Goal: Task Accomplishment & Management: Complete application form

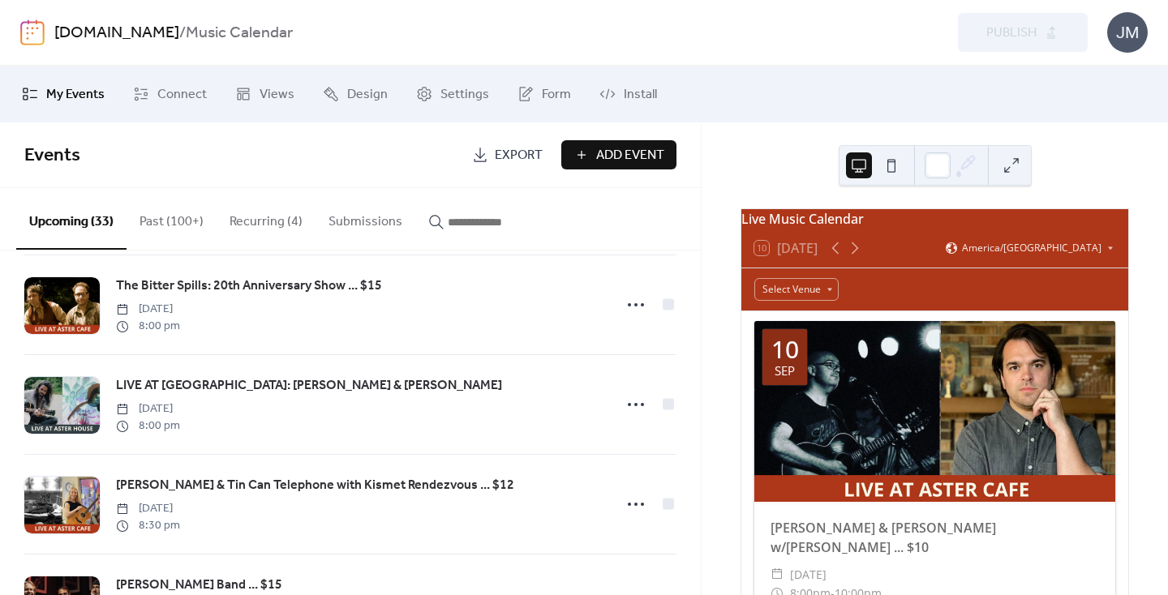
scroll to position [66, 0]
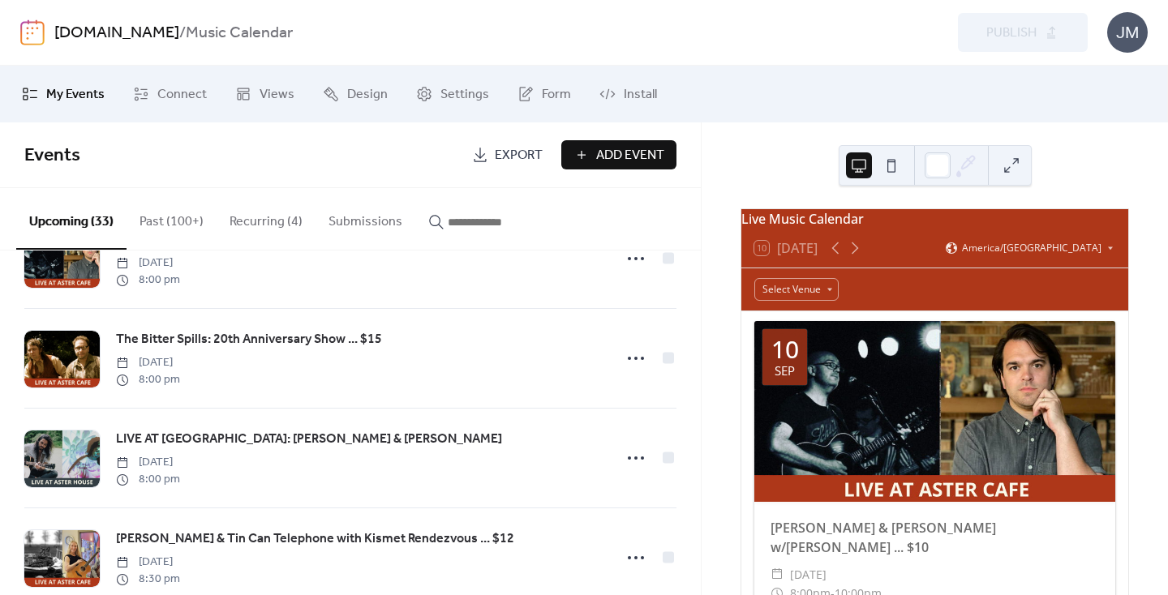
click at [105, 33] on link "[DOMAIN_NAME]" at bounding box center [116, 33] width 125 height 31
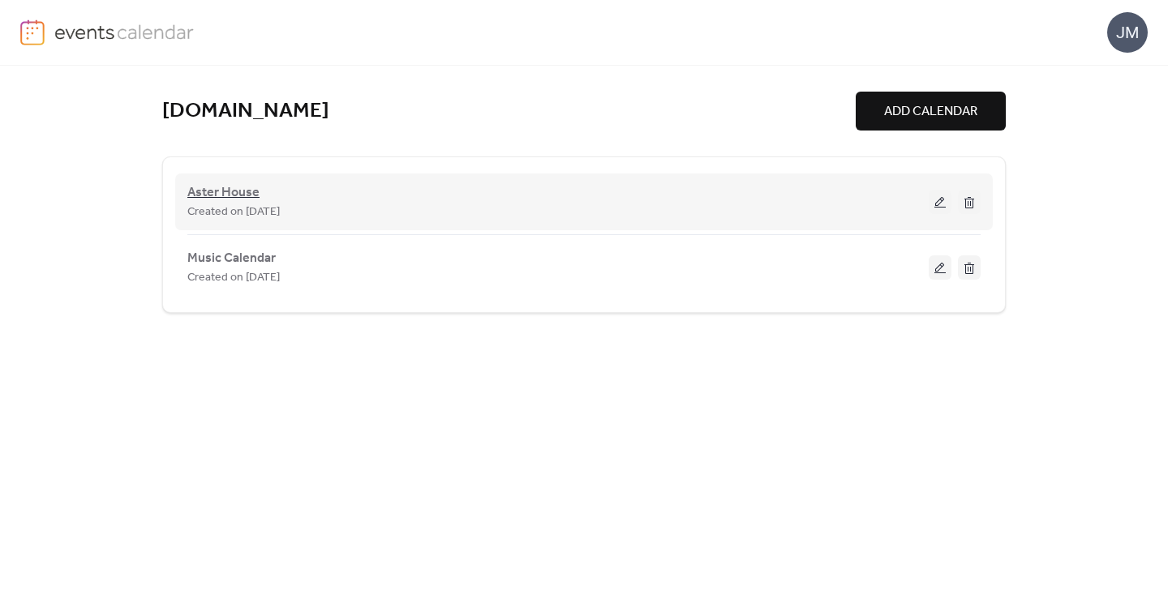
click at [228, 188] on span "Aster House" at bounding box center [223, 192] width 72 height 19
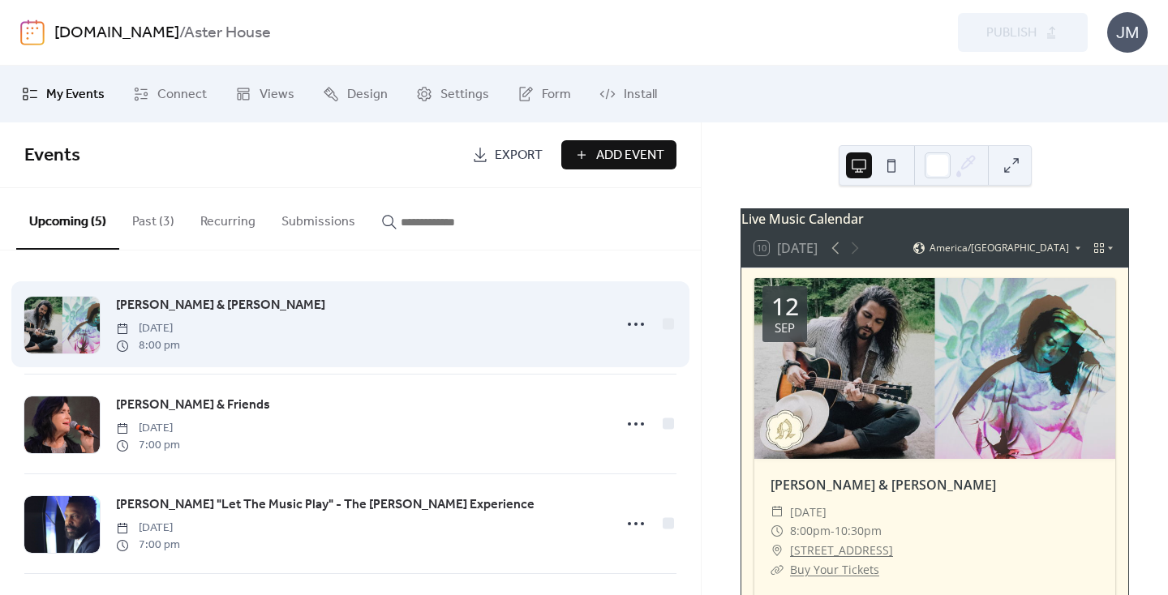
click at [156, 306] on span "[PERSON_NAME] & [PERSON_NAME]" at bounding box center [220, 305] width 209 height 19
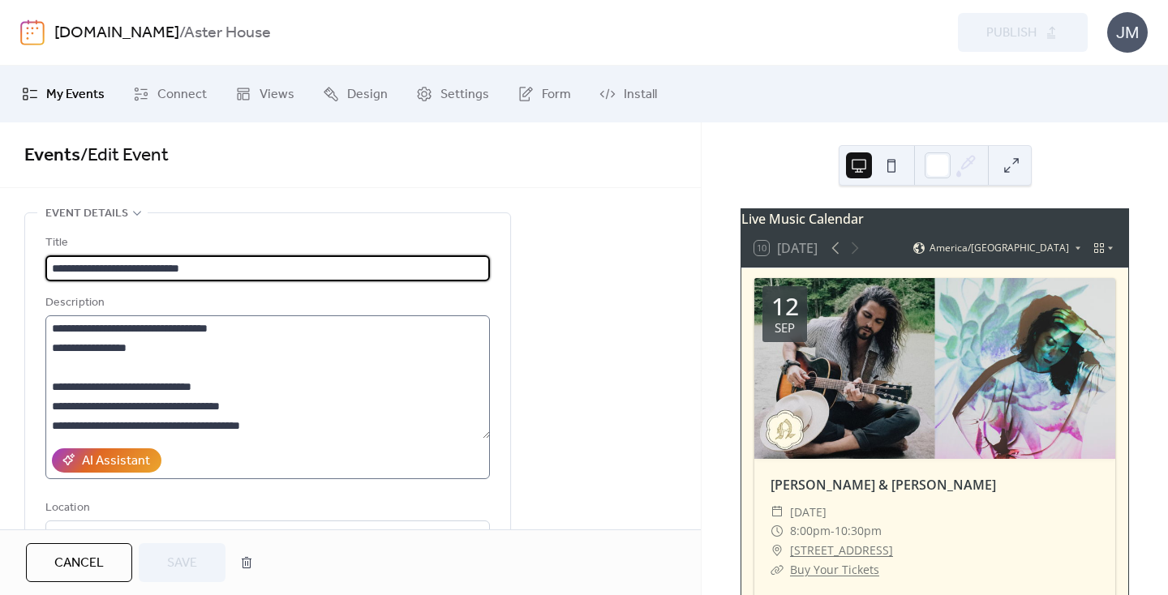
scroll to position [25, 0]
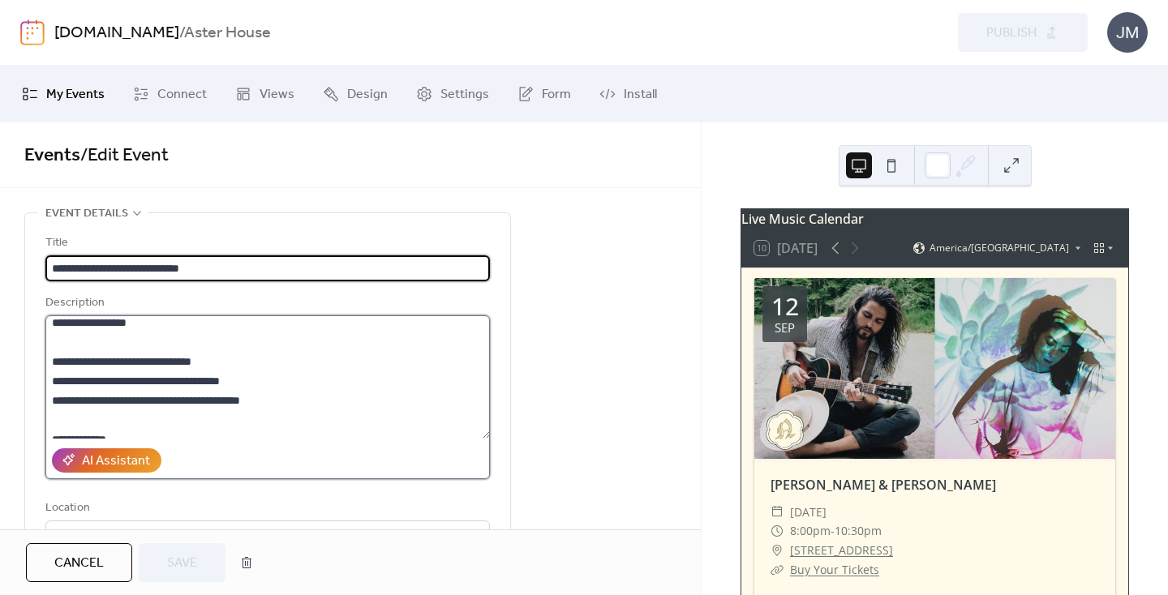
click at [221, 362] on textarea at bounding box center [267, 376] width 444 height 123
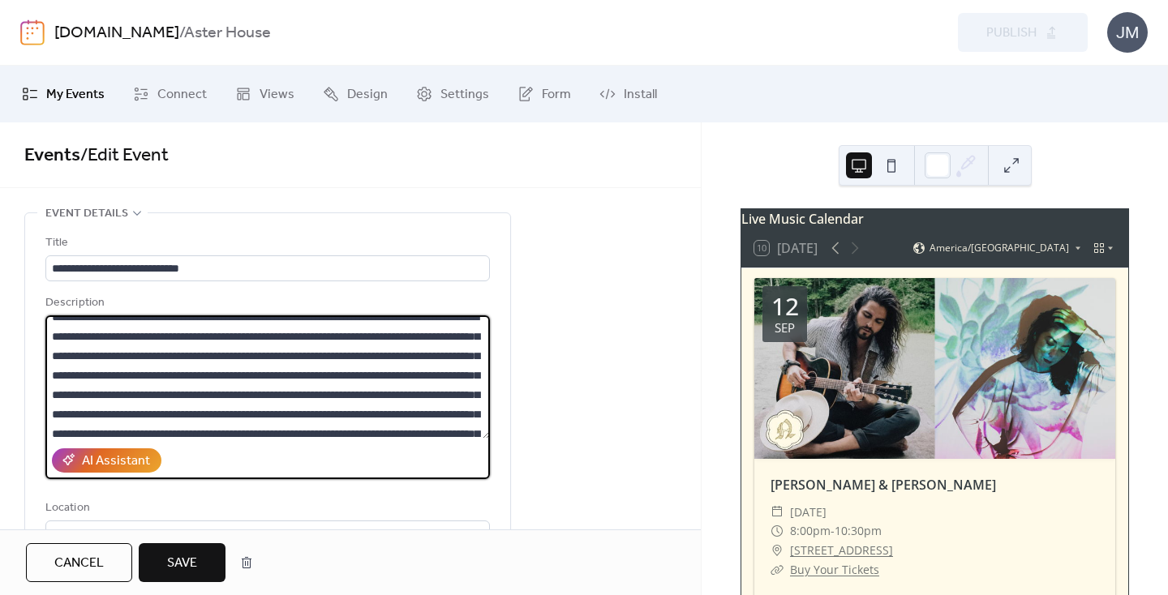
scroll to position [0, 0]
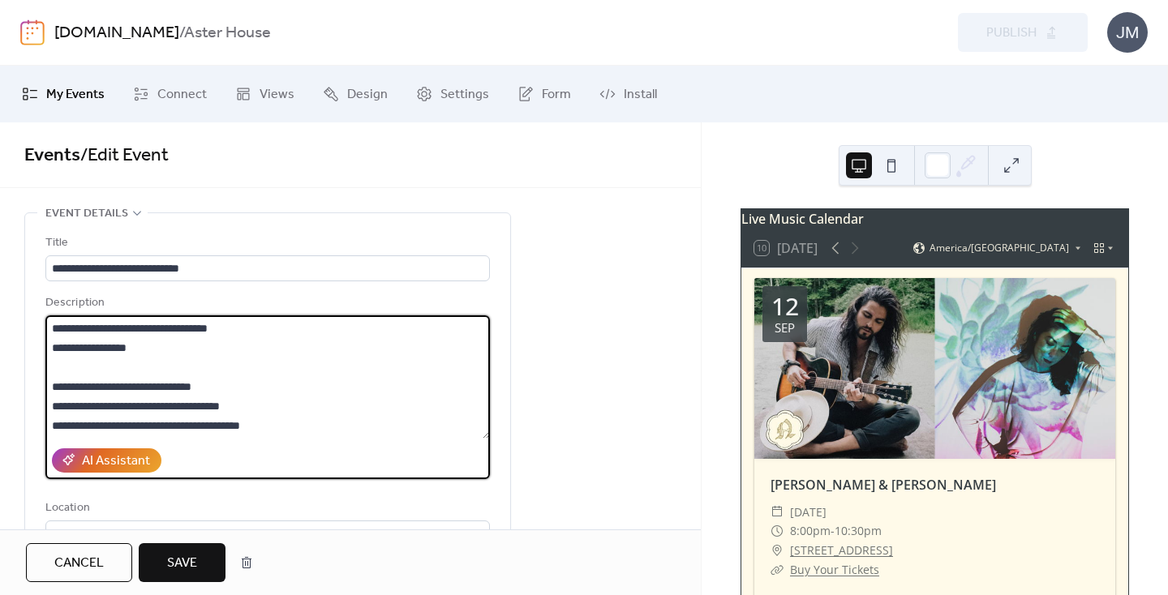
click at [58, 371] on textarea at bounding box center [267, 376] width 444 height 123
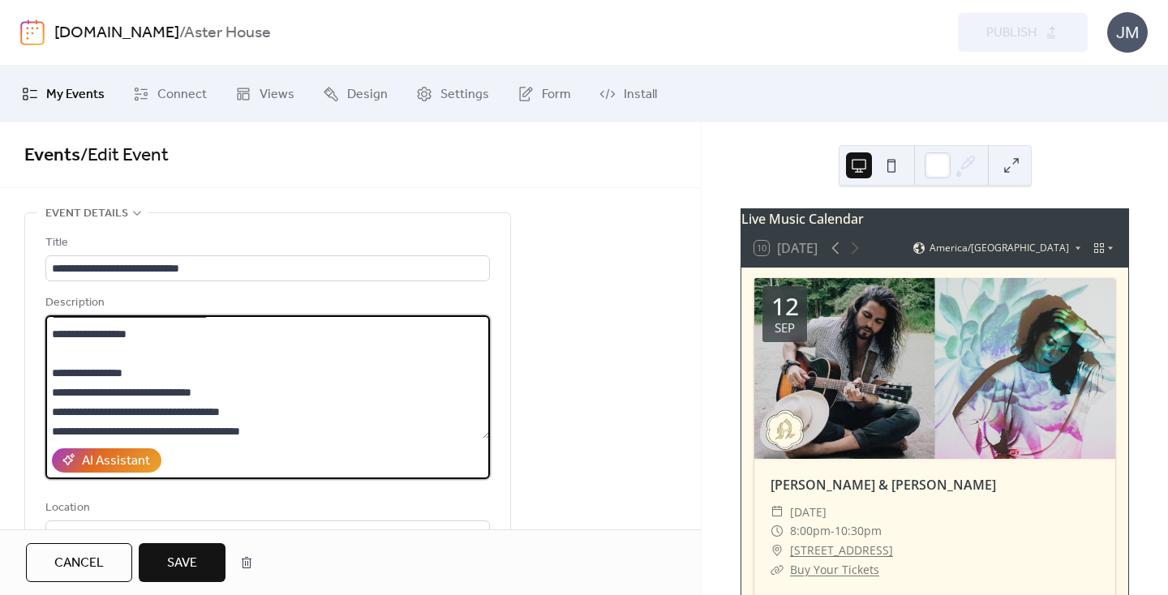
drag, startPoint x: 236, startPoint y: 389, endPoint x: 188, endPoint y: 389, distance: 47.8
click at [188, 389] on textarea at bounding box center [267, 376] width 444 height 123
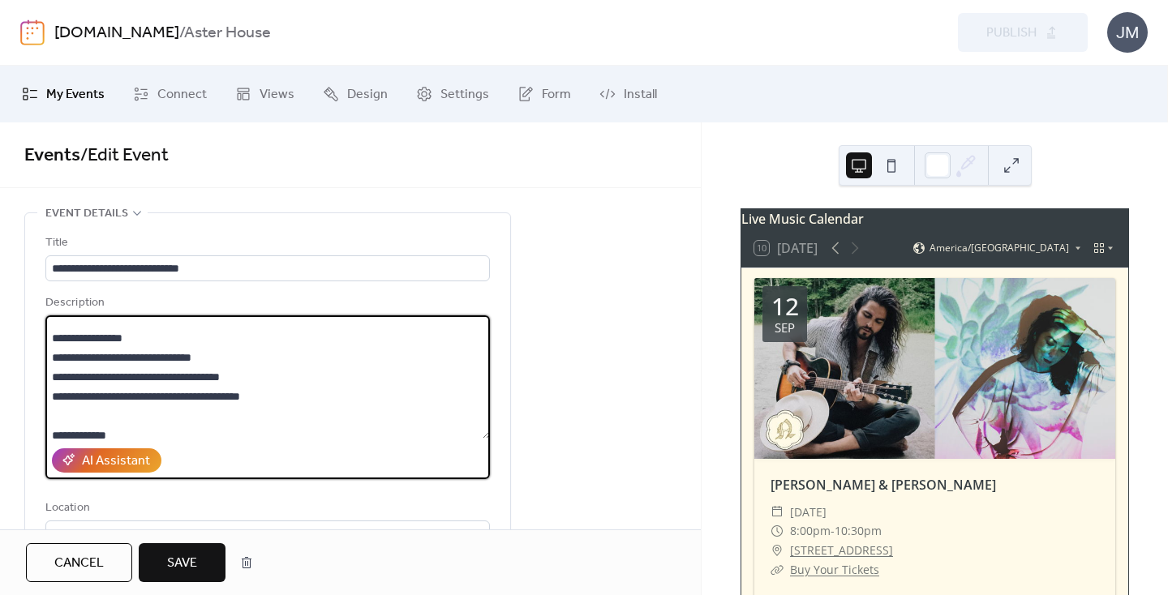
scroll to position [40, 0]
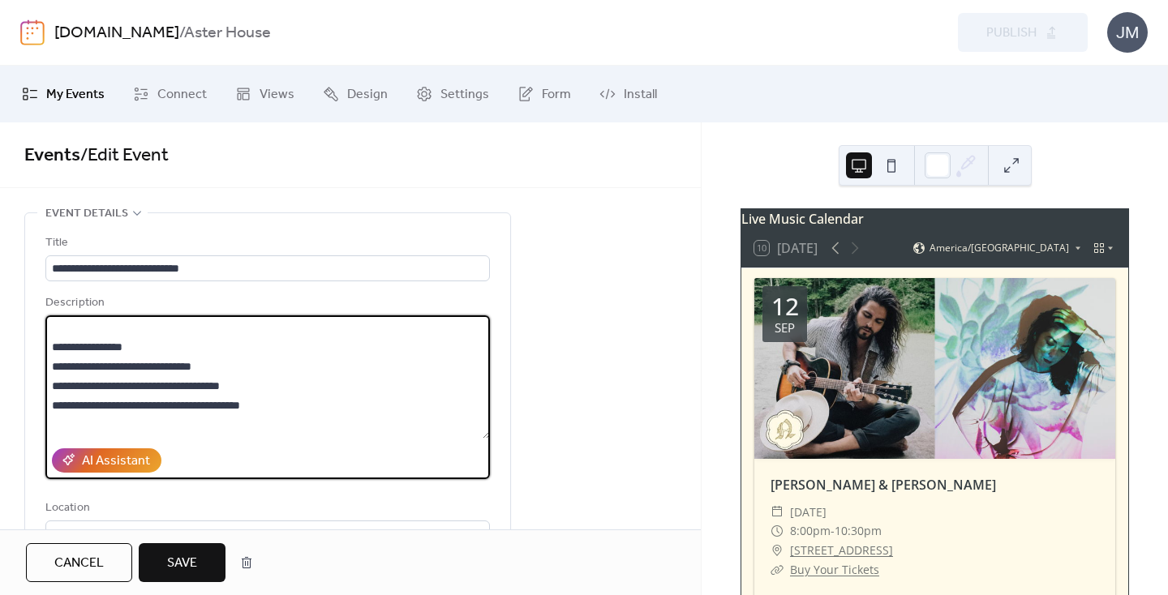
drag, startPoint x: 284, startPoint y: 407, endPoint x: 42, endPoint y: 350, distance: 248.2
click at [42, 350] on div "**********" at bounding box center [267, 435] width 485 height 444
click at [105, 356] on textarea at bounding box center [267, 376] width 444 height 123
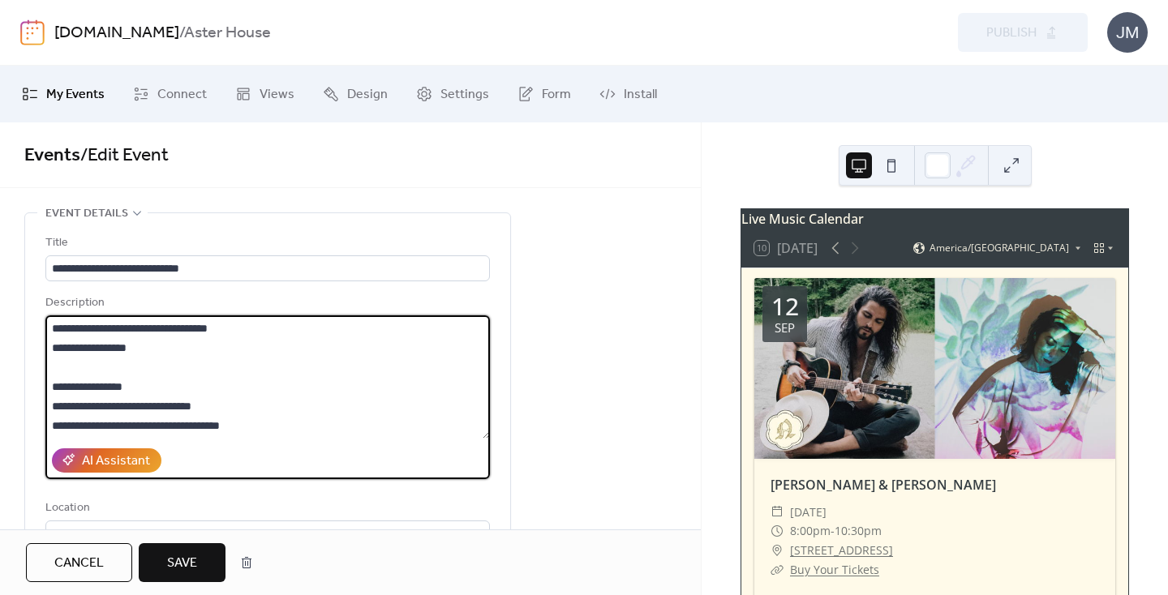
scroll to position [34, 0]
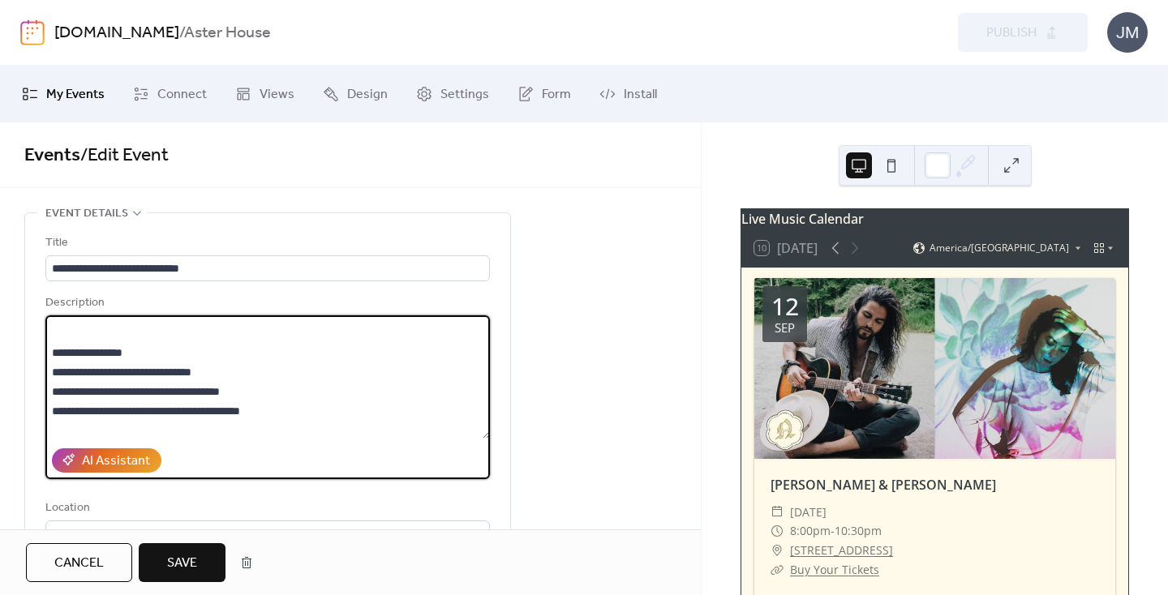
drag, startPoint x: 277, startPoint y: 415, endPoint x: 16, endPoint y: 347, distance: 269.8
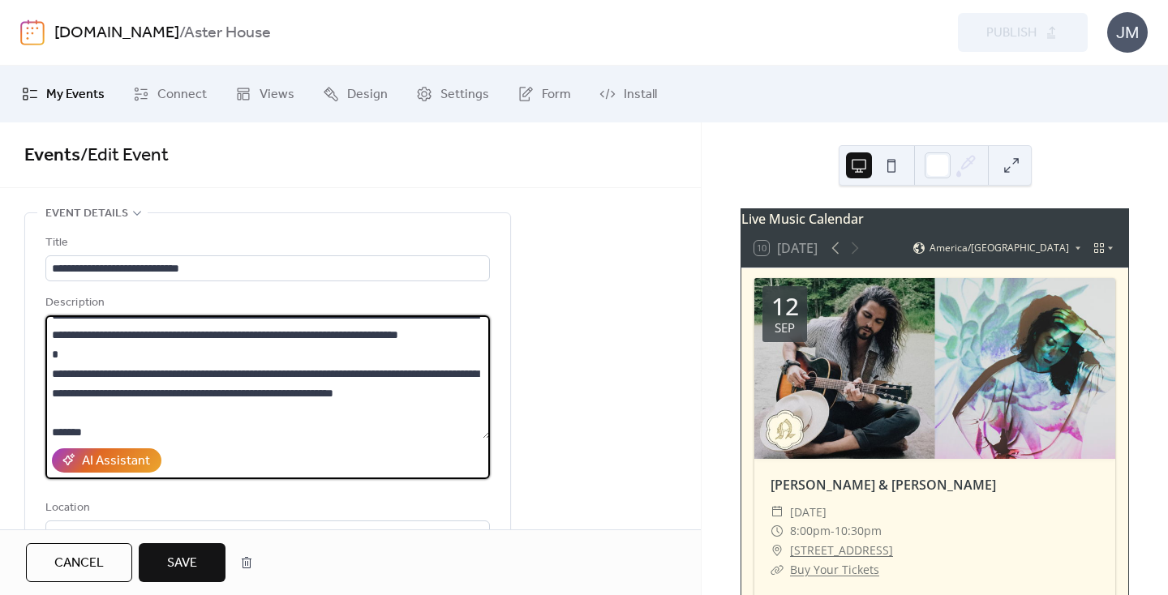
scroll to position [428, 0]
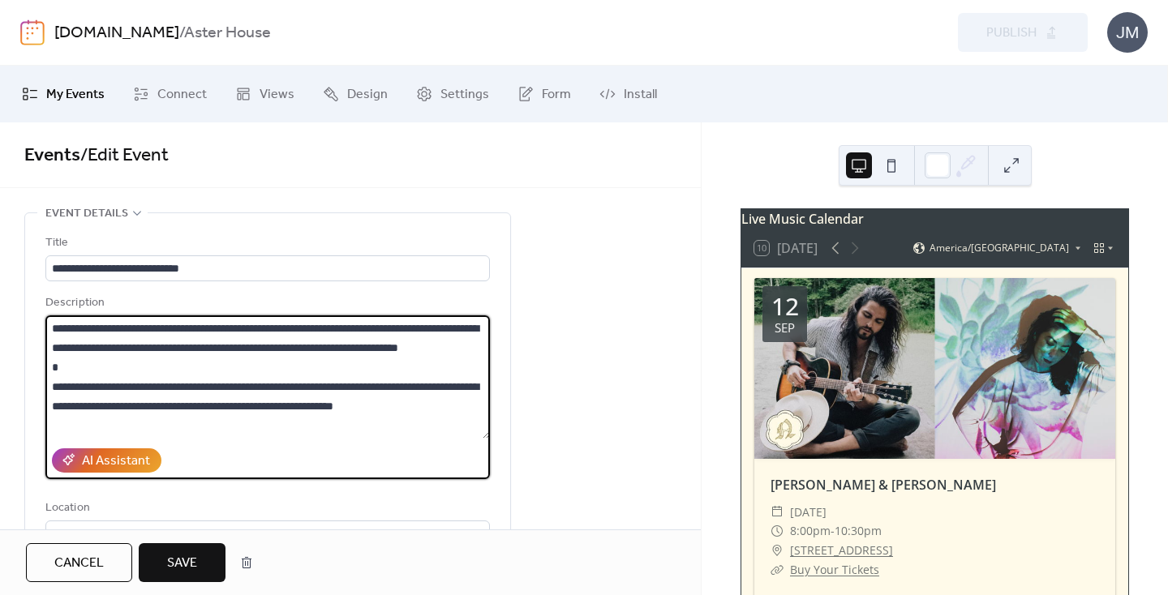
drag, startPoint x: 105, startPoint y: 388, endPoint x: 62, endPoint y: 389, distance: 43.8
click at [62, 389] on textarea at bounding box center [267, 376] width 444 height 123
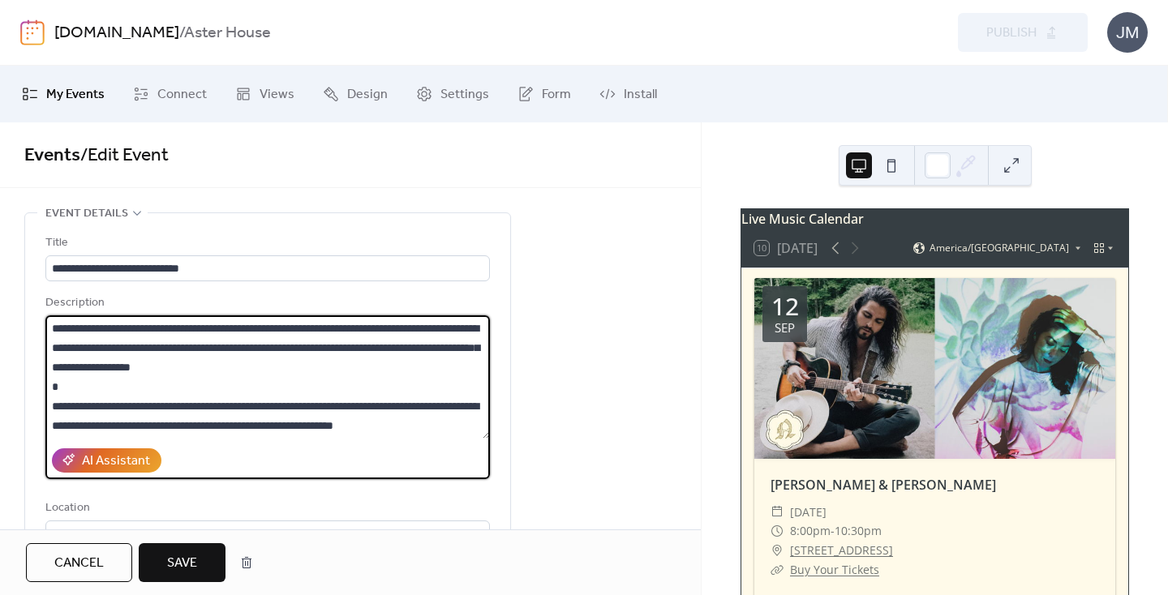
drag, startPoint x: 371, startPoint y: 388, endPoint x: 318, endPoint y: 393, distance: 53.8
click at [318, 393] on textarea at bounding box center [267, 376] width 444 height 123
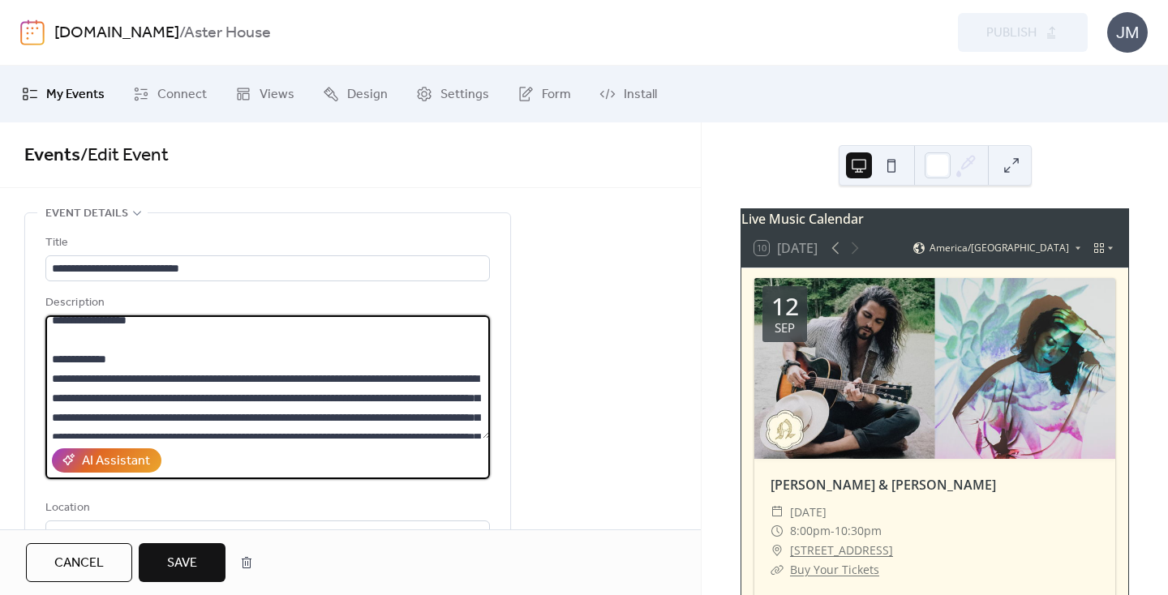
scroll to position [0, 0]
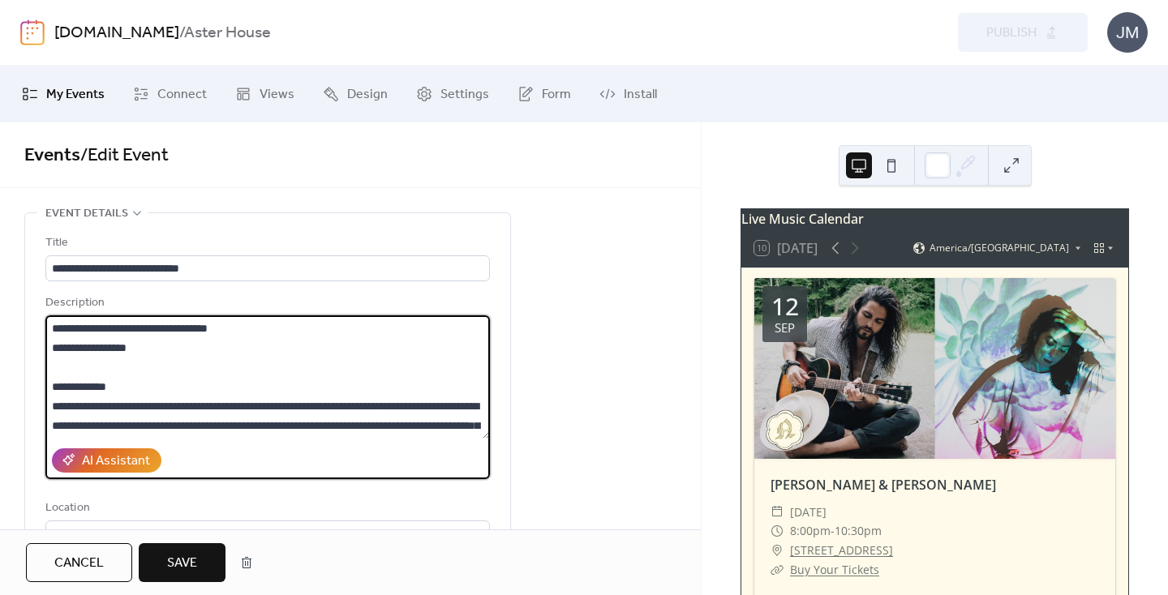
click at [121, 368] on textarea at bounding box center [267, 376] width 444 height 123
click at [401, 413] on textarea at bounding box center [267, 376] width 444 height 123
type textarea "**********"
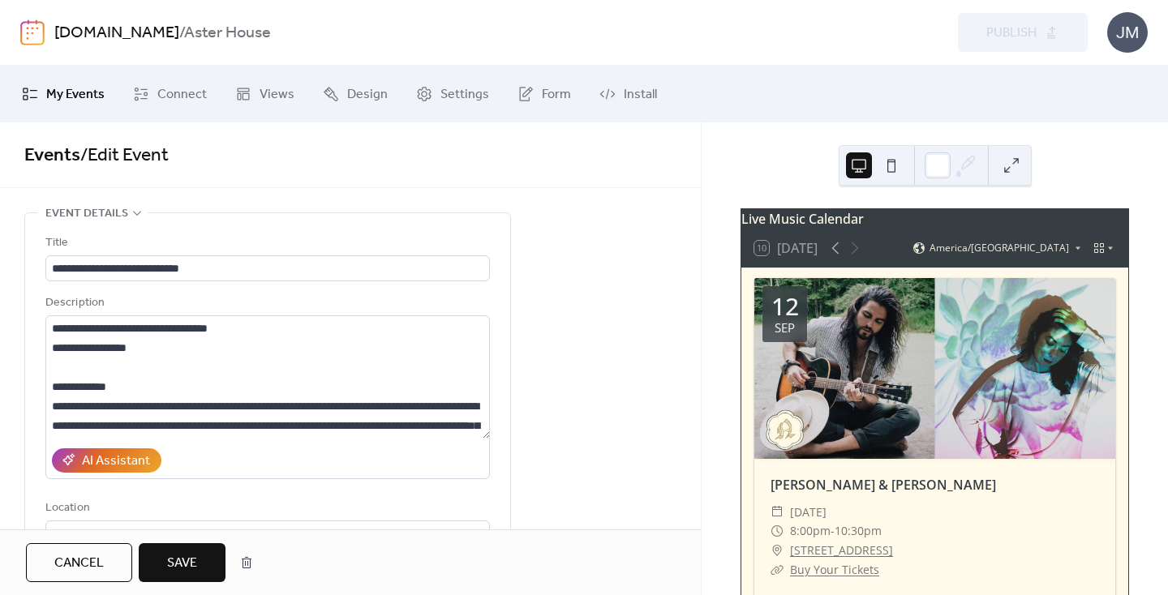
click at [190, 568] on span "Save" at bounding box center [182, 563] width 30 height 19
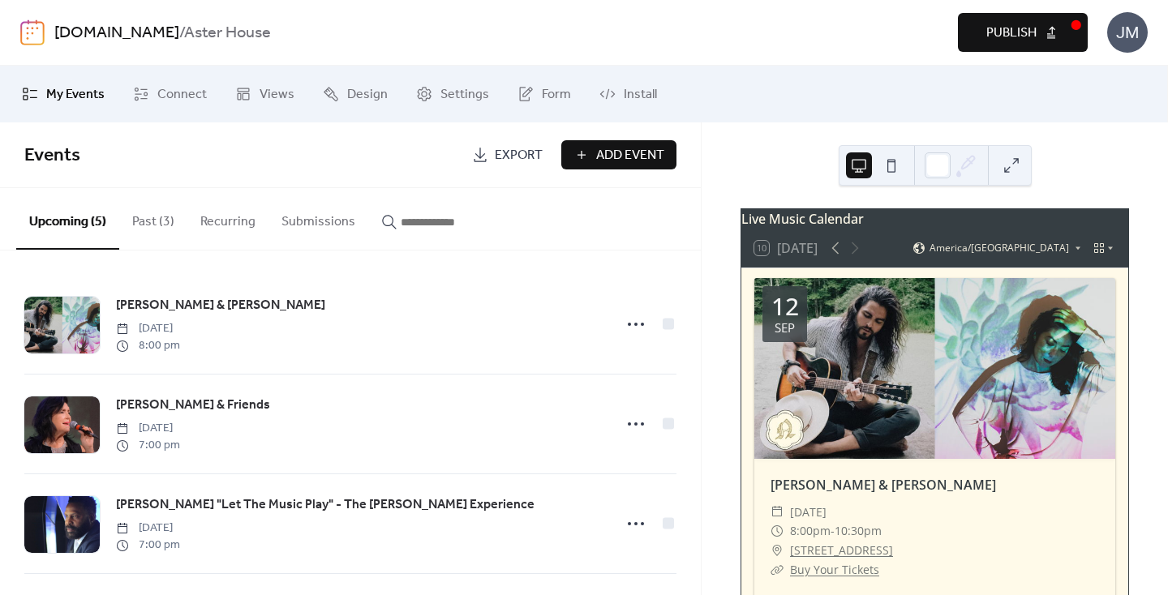
click at [1023, 14] on button "Publish" at bounding box center [1023, 32] width 130 height 39
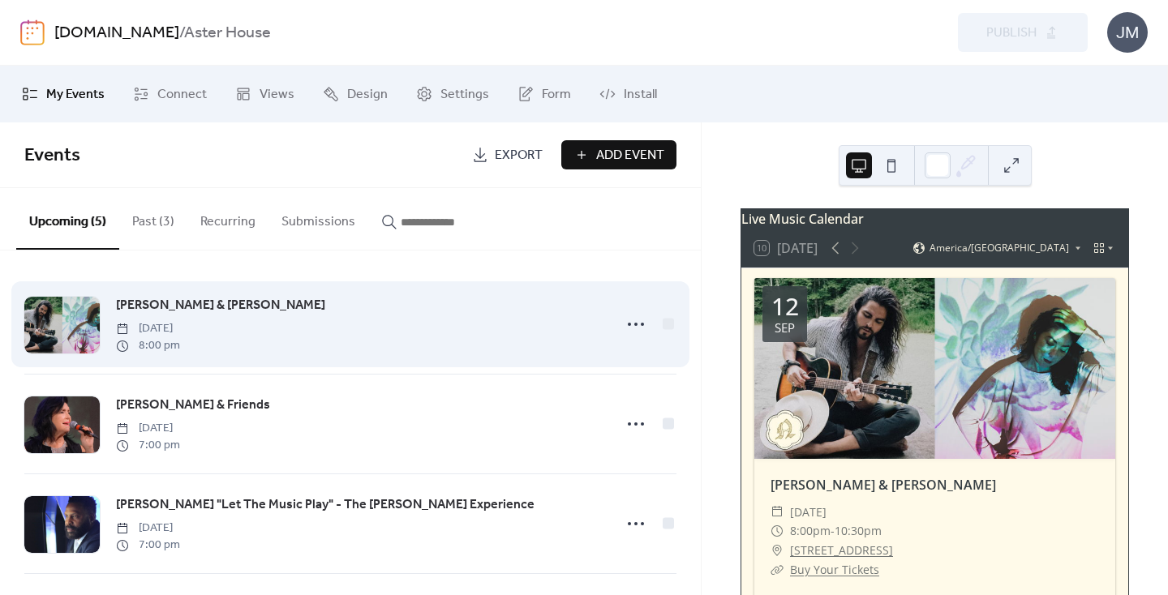
click at [76, 314] on div at bounding box center [61, 325] width 75 height 57
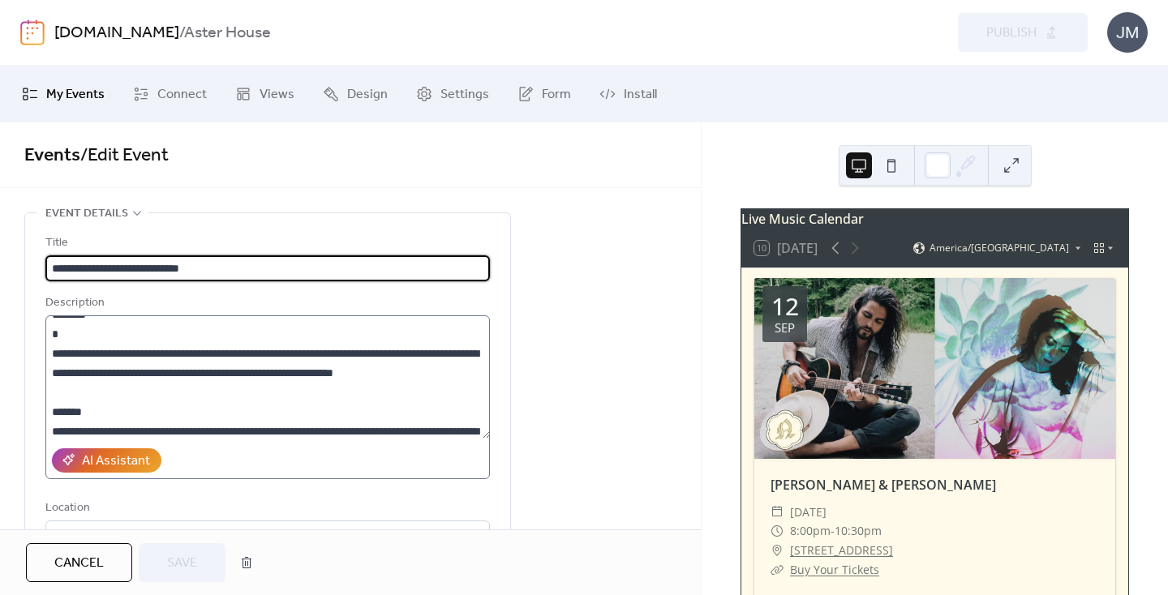
scroll to position [487, 0]
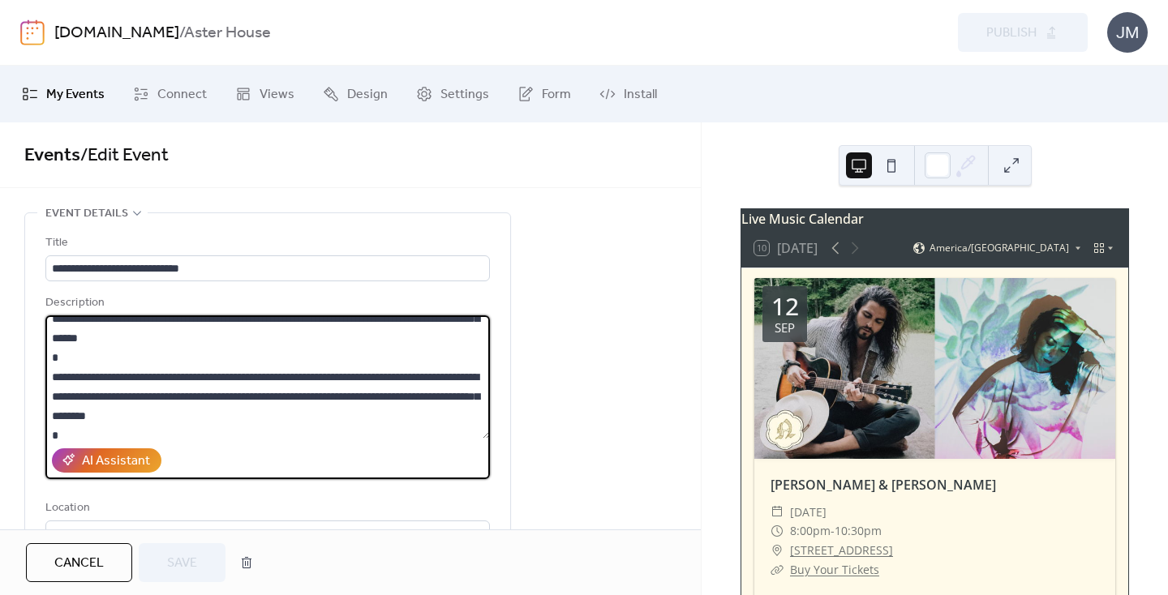
drag, startPoint x: 341, startPoint y: 351, endPoint x: 42, endPoint y: 433, distance: 309.4
click at [42, 433] on div "**********" at bounding box center [267, 435] width 485 height 444
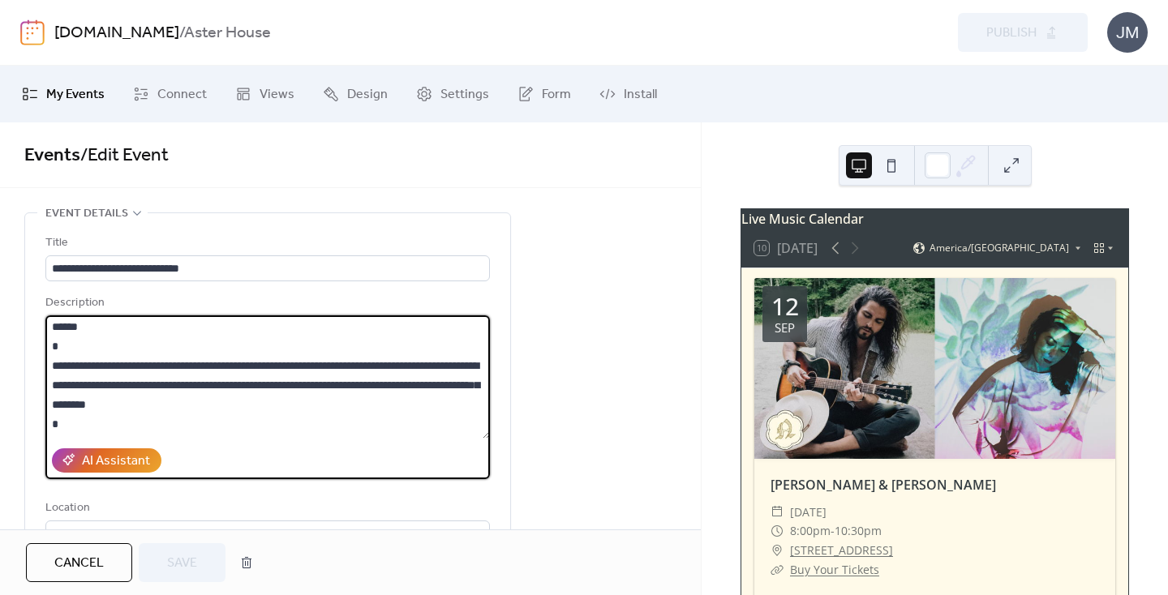
click at [79, 409] on textarea at bounding box center [267, 376] width 444 height 123
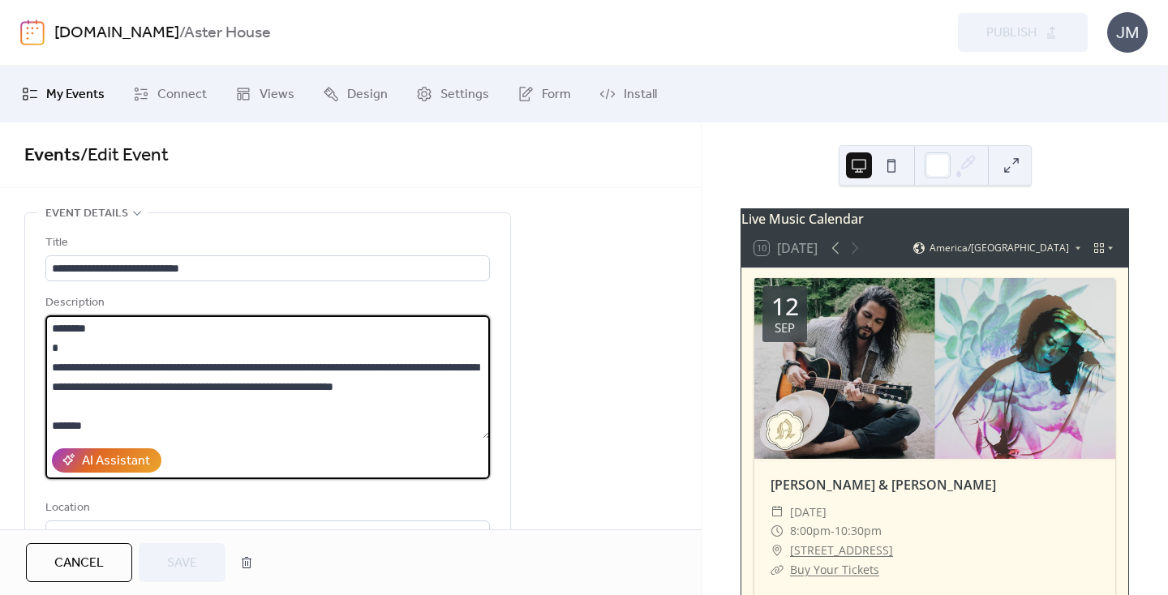
drag, startPoint x: 338, startPoint y: 371, endPoint x: 41, endPoint y: 328, distance: 300.6
click at [41, 328] on div "**********" at bounding box center [267, 435] width 485 height 444
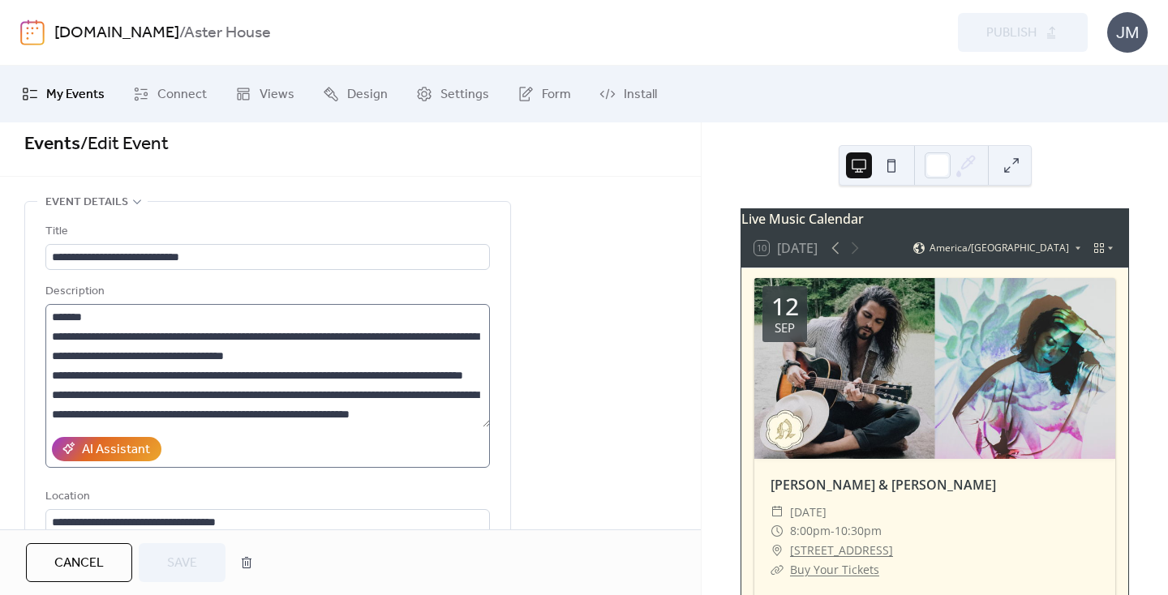
scroll to position [10, 0]
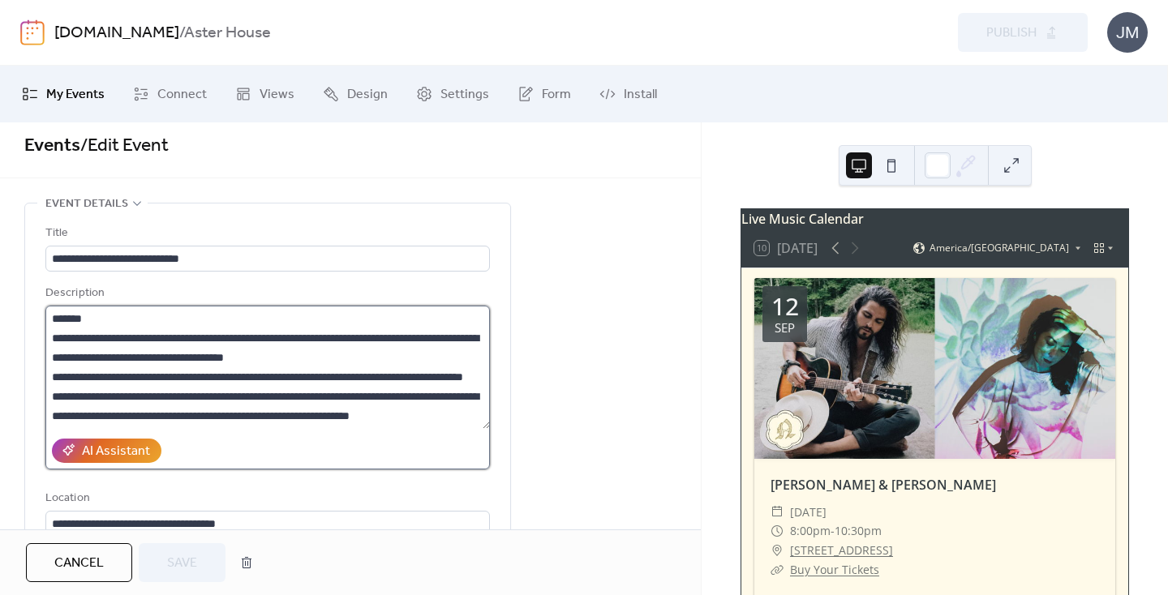
click at [104, 368] on textarea at bounding box center [267, 367] width 444 height 123
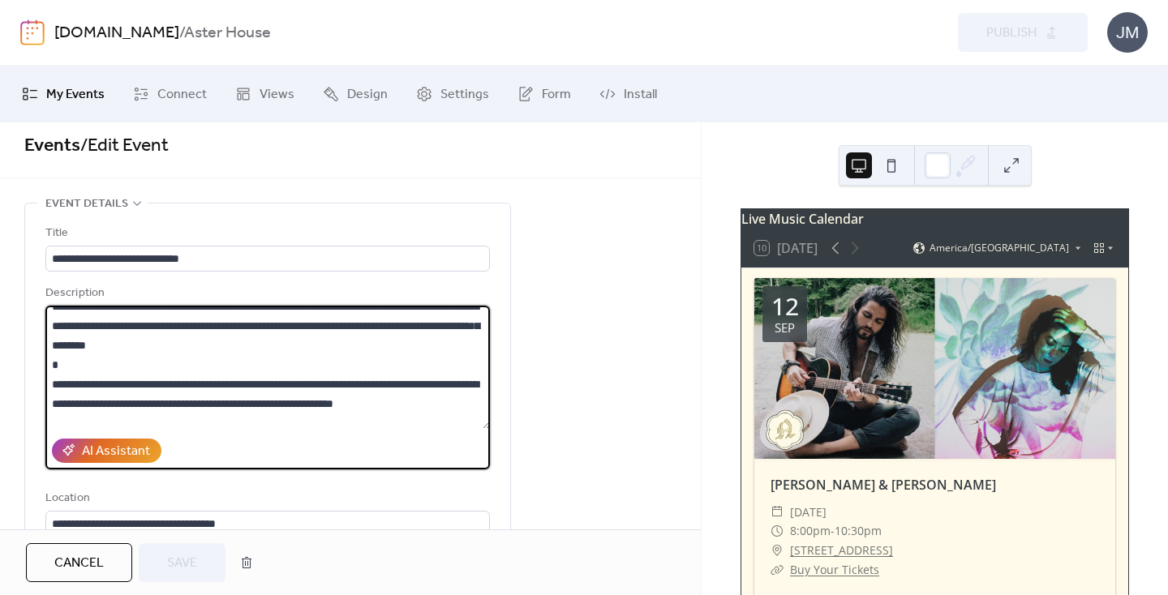
scroll to position [438, 0]
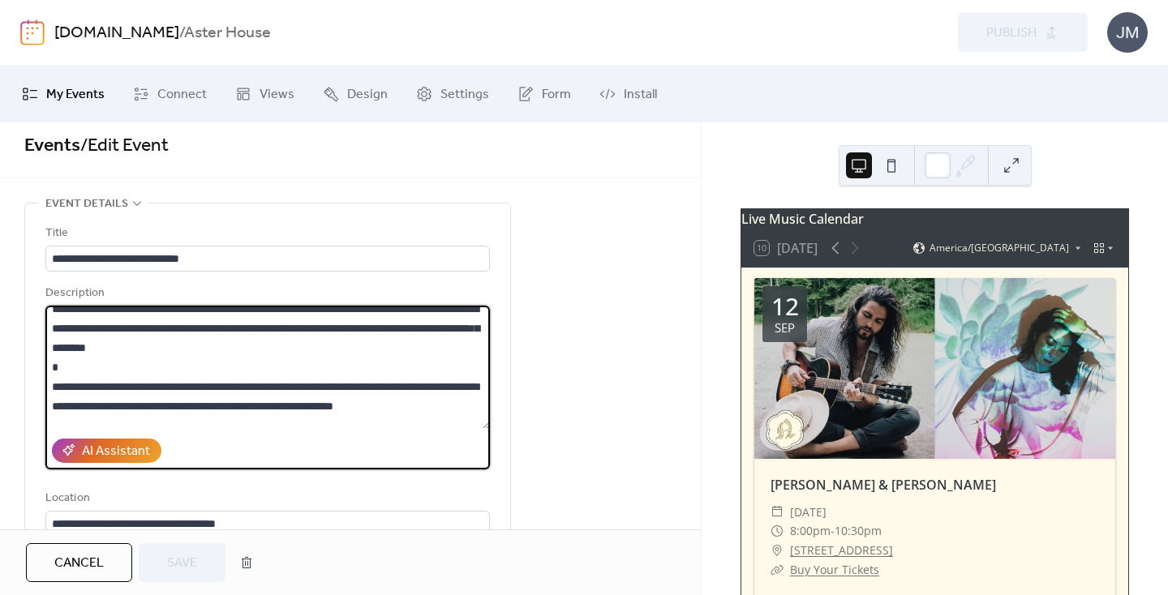
drag, startPoint x: 52, startPoint y: 367, endPoint x: 254, endPoint y: 366, distance: 201.9
click at [254, 366] on textarea at bounding box center [267, 367] width 444 height 123
drag, startPoint x: 62, startPoint y: 370, endPoint x: 330, endPoint y: 389, distance: 268.3
click at [330, 389] on textarea at bounding box center [267, 367] width 444 height 123
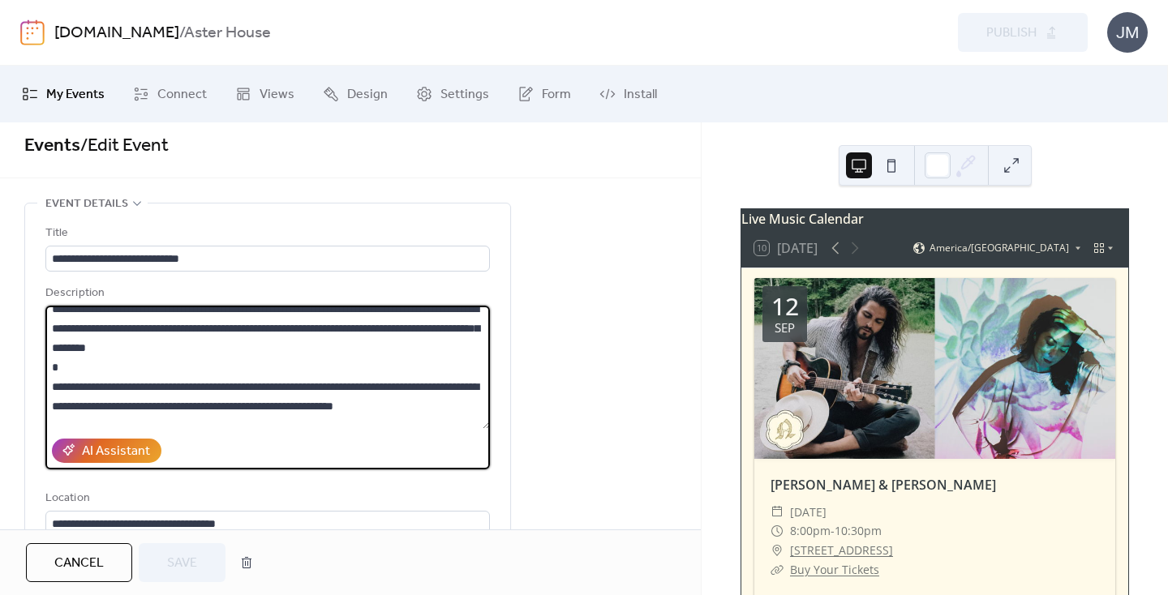
click at [366, 405] on textarea at bounding box center [267, 367] width 444 height 123
click at [92, 565] on span "Cancel" at bounding box center [78, 563] width 49 height 19
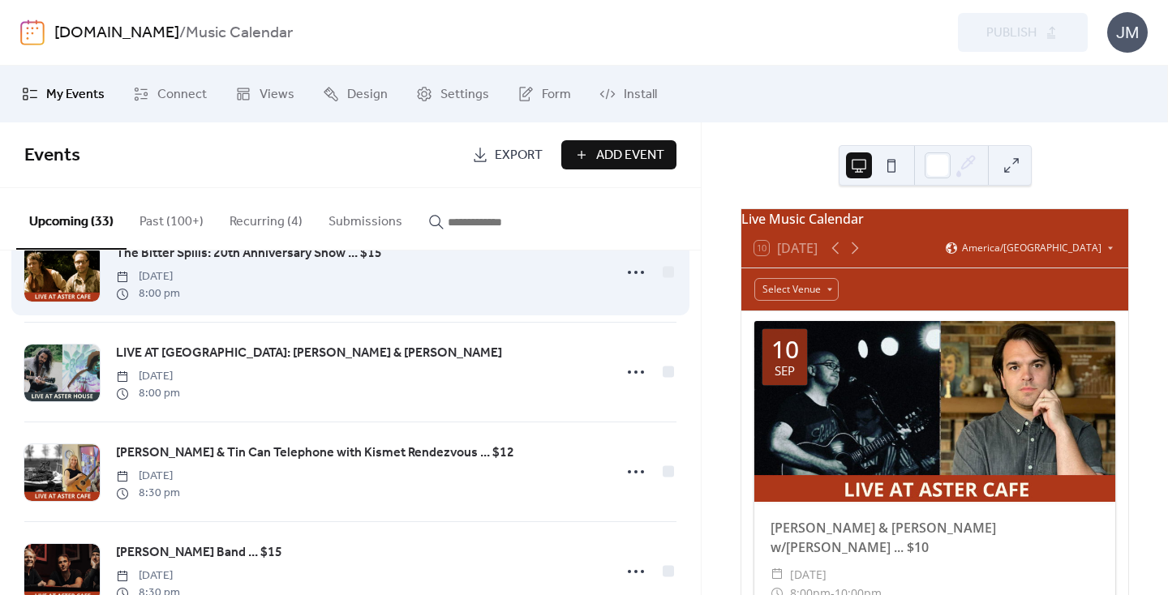
scroll to position [148, 0]
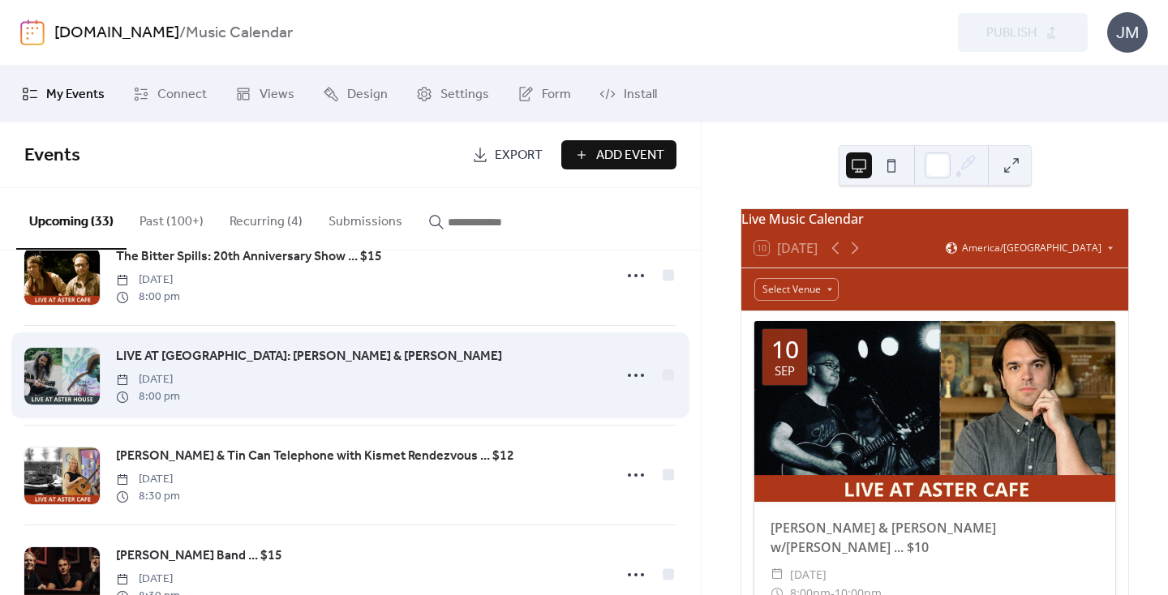
click at [180, 358] on span "LIVE AT [GEOGRAPHIC_DATA]: [PERSON_NAME] & [PERSON_NAME]" at bounding box center [309, 356] width 386 height 19
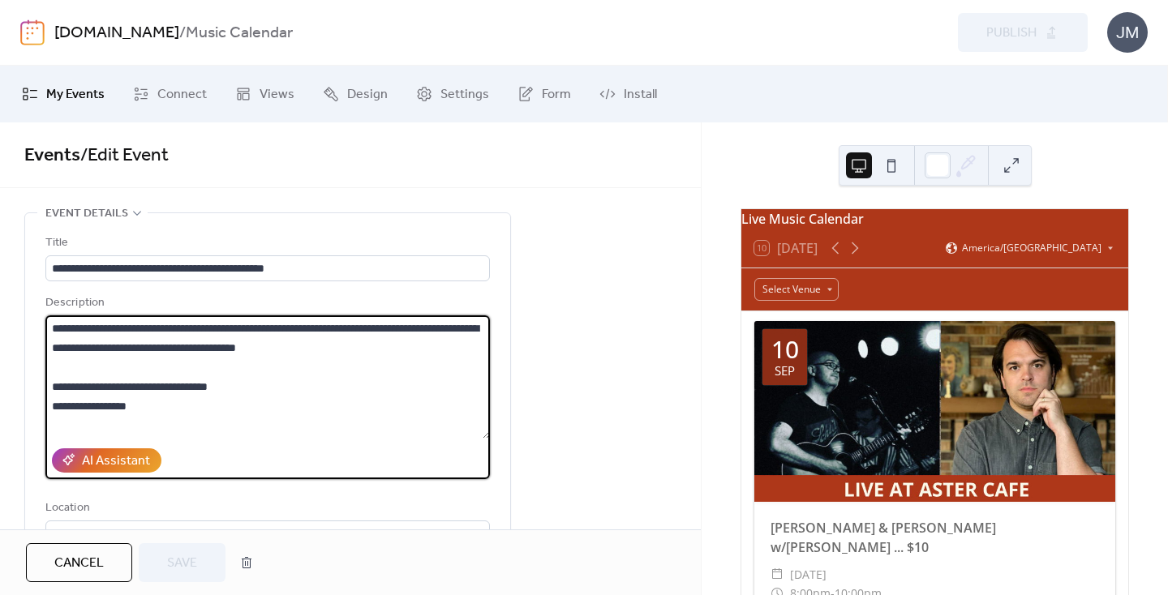
click at [79, 380] on textarea at bounding box center [267, 376] width 444 height 123
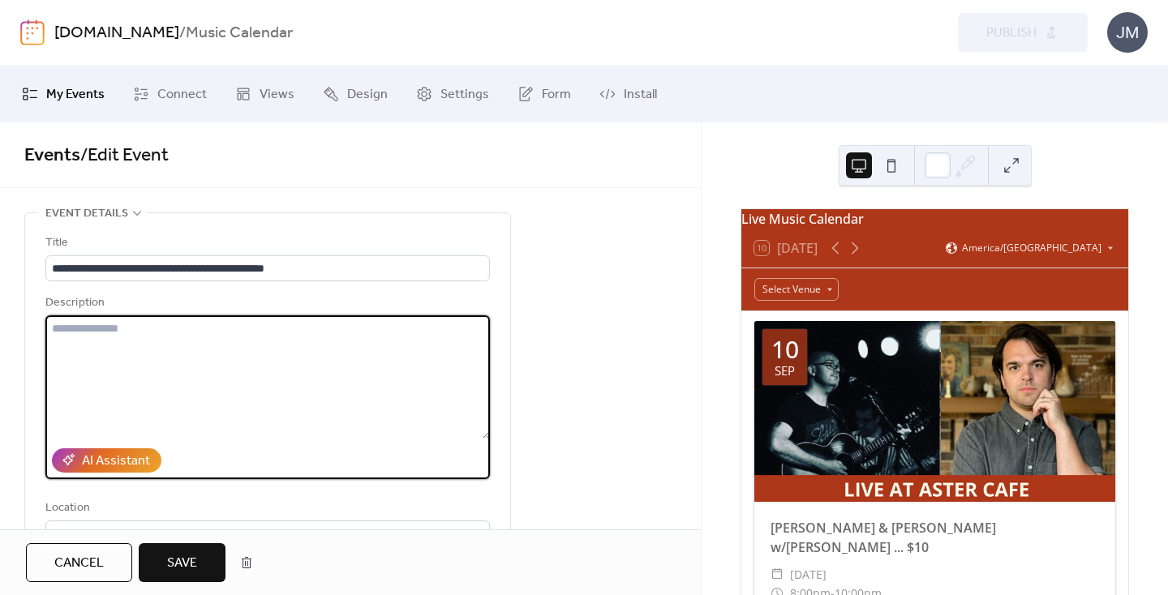
paste textarea "**********"
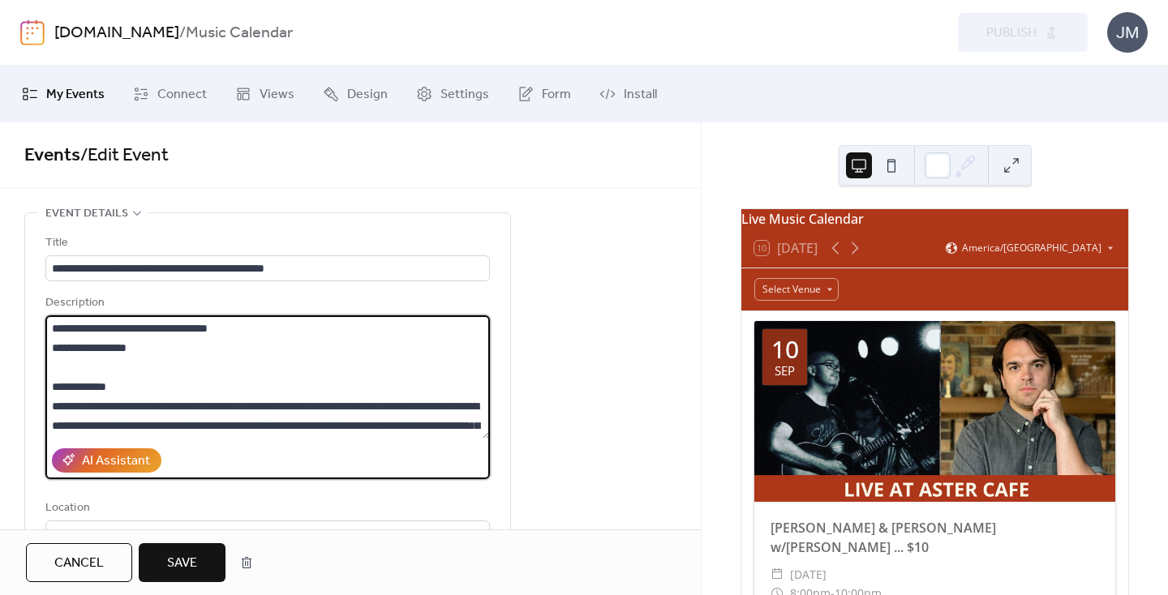
type textarea "**********"
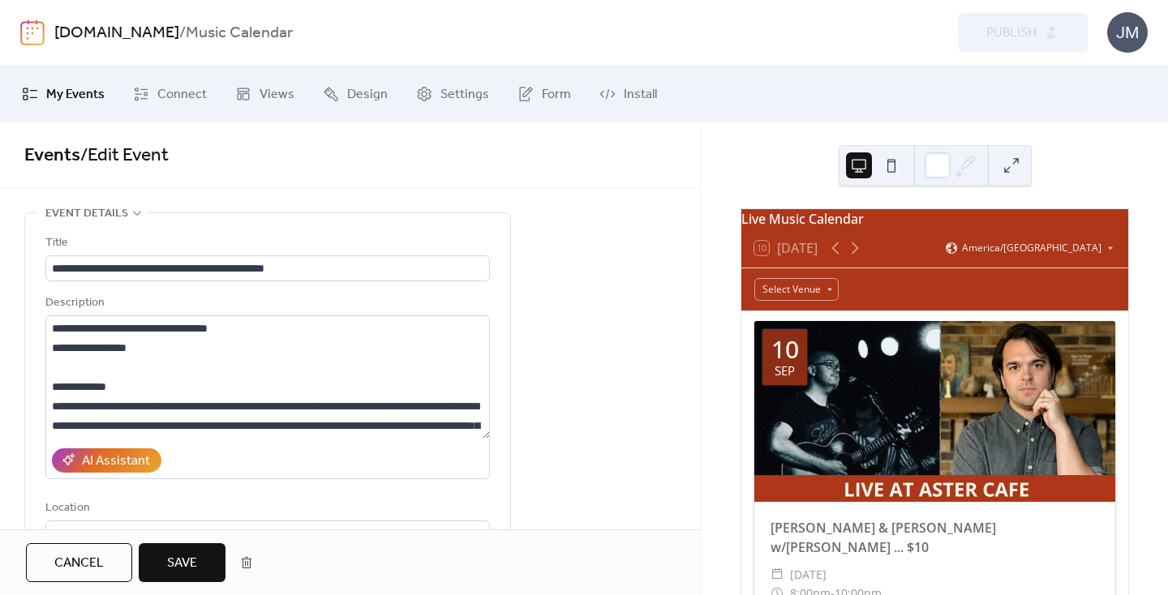
click at [175, 554] on span "Save" at bounding box center [182, 563] width 30 height 19
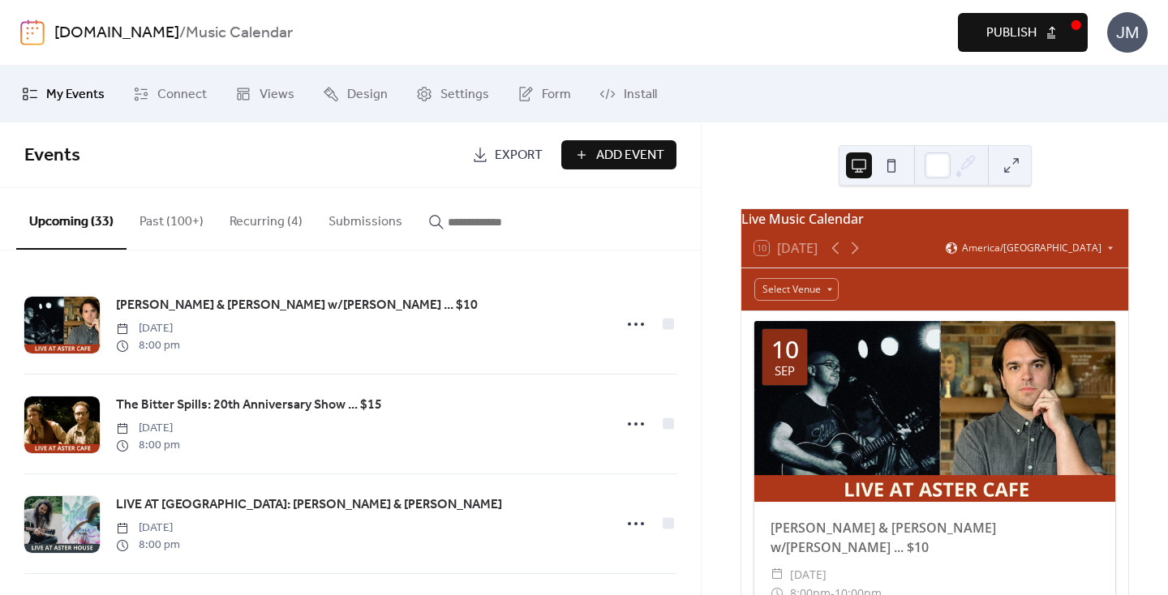
click at [1000, 16] on button "Publish" at bounding box center [1023, 32] width 130 height 39
click at [186, 230] on button "Past (100+)" at bounding box center [171, 218] width 90 height 60
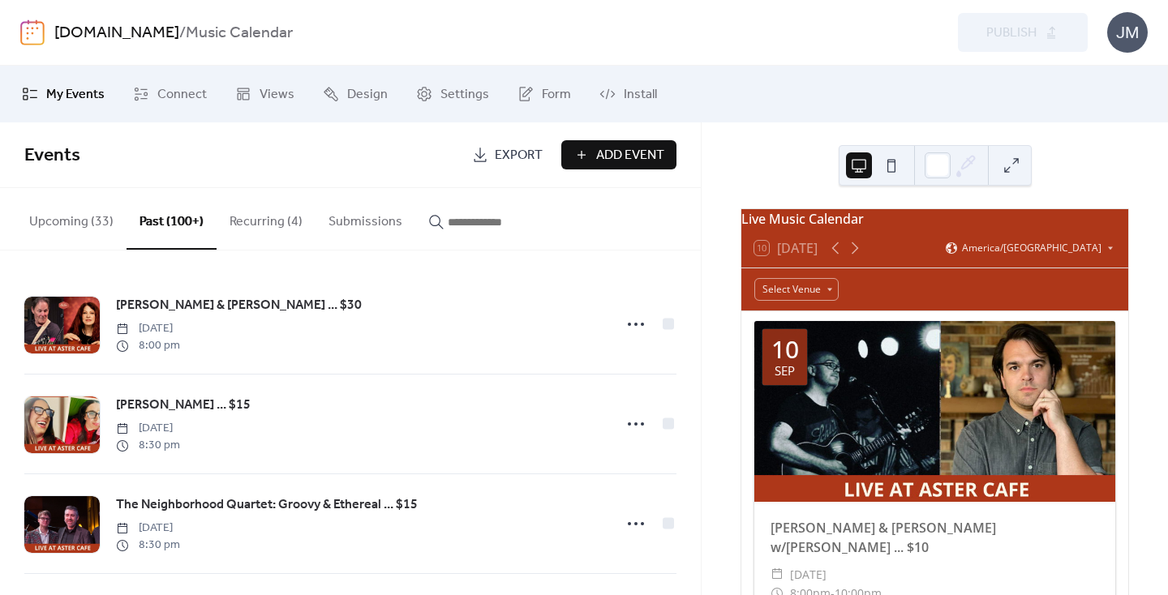
click at [87, 221] on button "Upcoming (33)" at bounding box center [71, 218] width 110 height 60
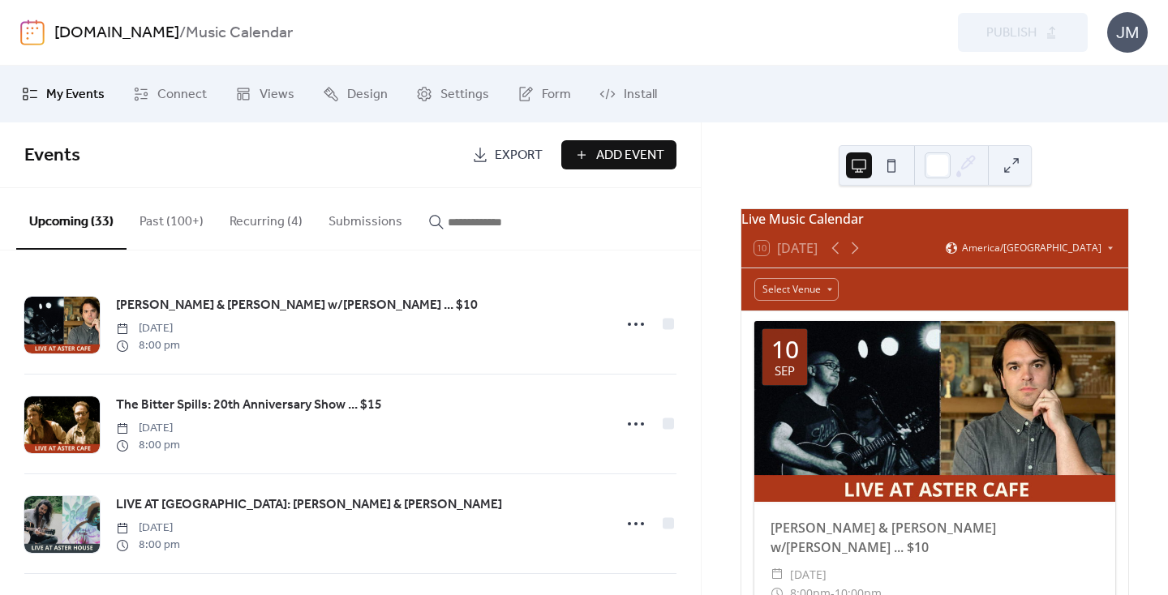
click at [183, 217] on button "Past (100+)" at bounding box center [171, 218] width 90 height 60
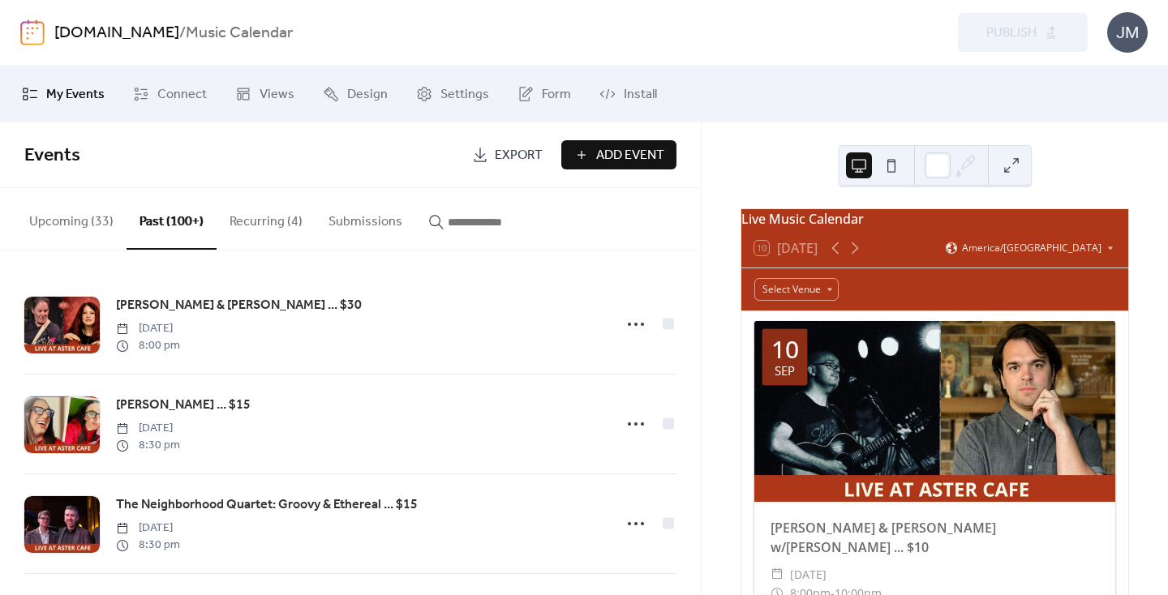
click at [244, 217] on button "Recurring (4)" at bounding box center [265, 218] width 99 height 60
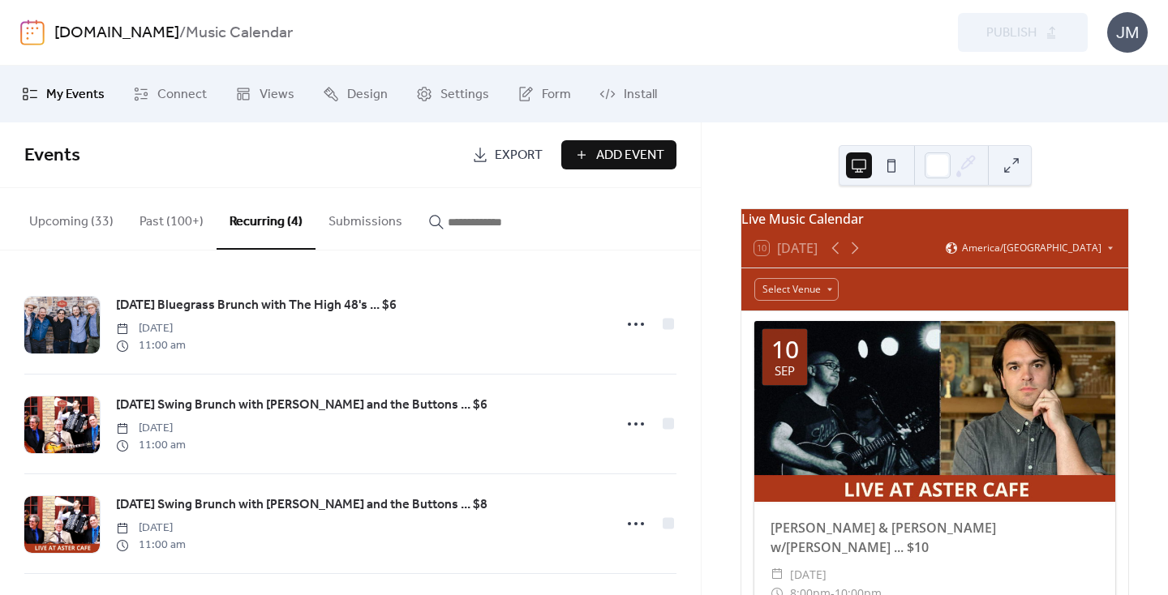
click at [345, 223] on button "Submissions" at bounding box center [365, 218] width 100 height 60
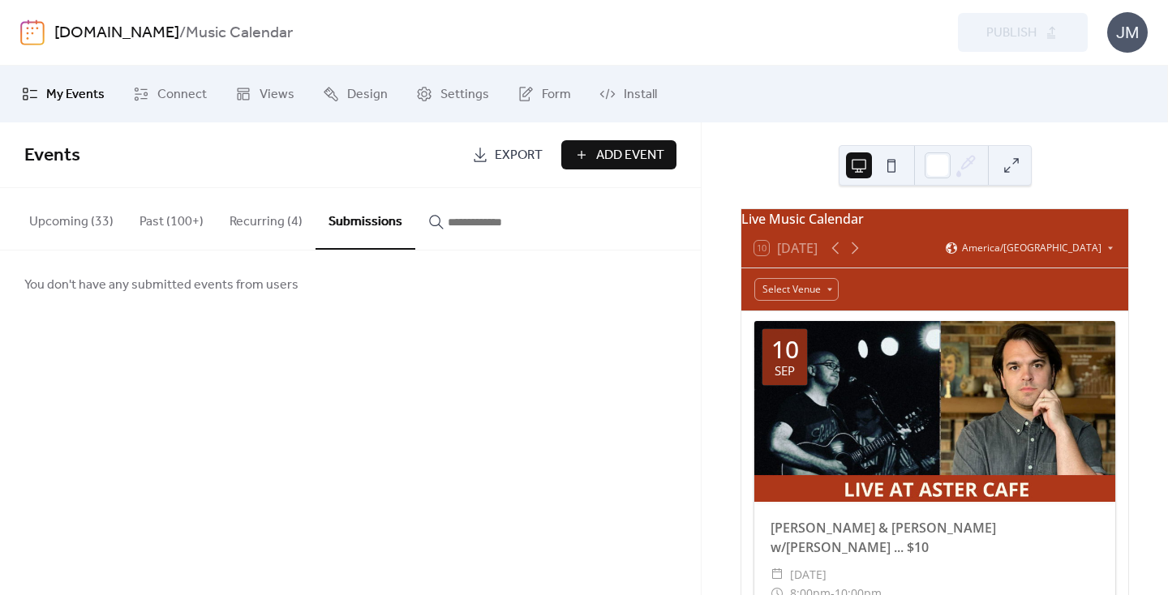
click at [451, 221] on input "button" at bounding box center [496, 221] width 97 height 19
click at [343, 216] on button "Submissions" at bounding box center [365, 218] width 100 height 60
click at [54, 221] on button "Upcoming (33)" at bounding box center [71, 218] width 110 height 60
